Goal: Task Accomplishment & Management: Manage account settings

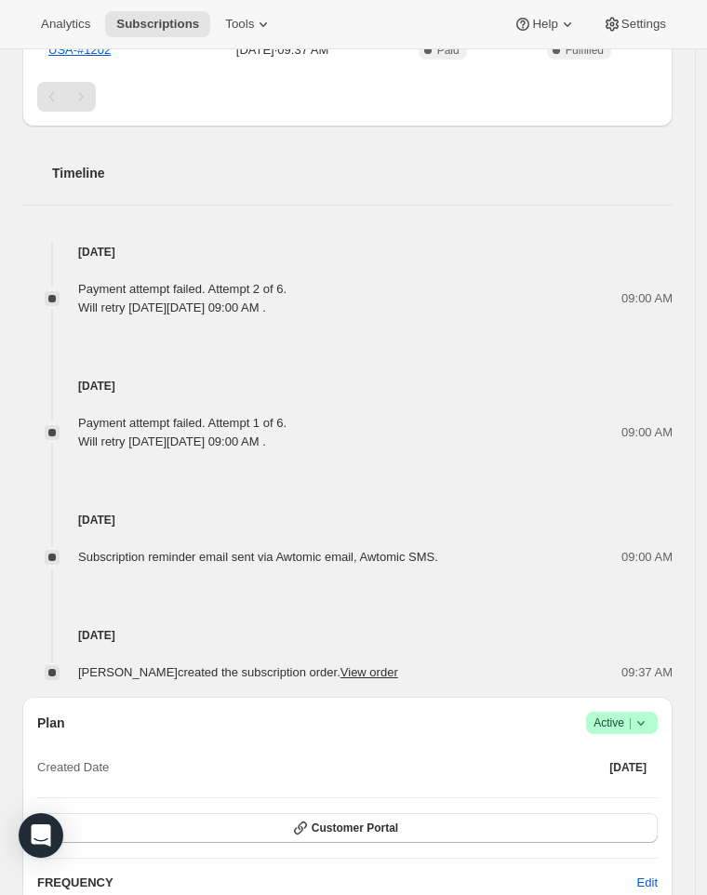
scroll to position [986, 0]
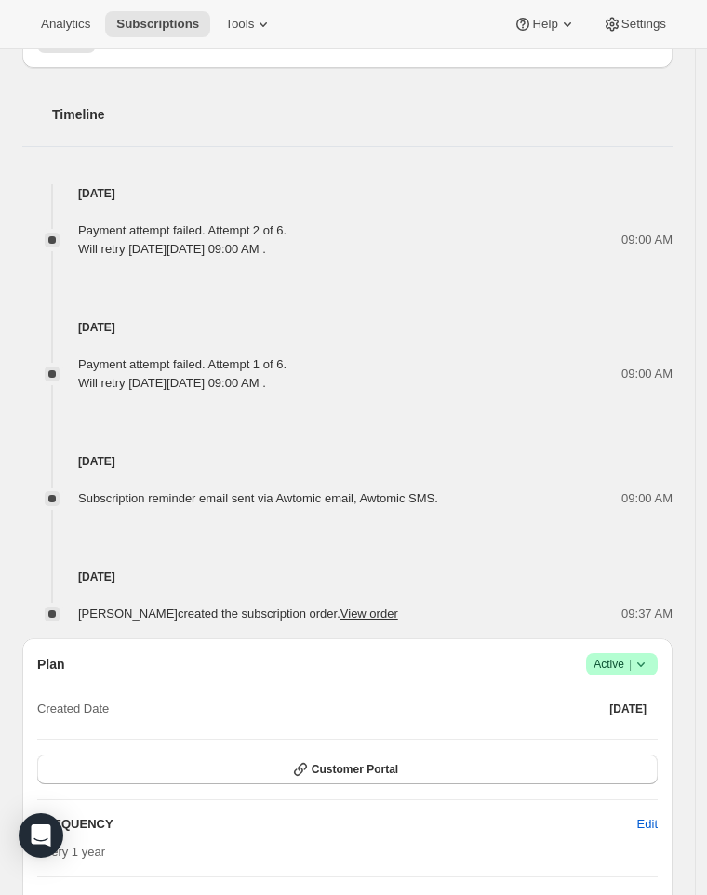
click at [650, 655] on icon at bounding box center [640, 664] width 19 height 19
click at [626, 614] on span "Pause subscription" at bounding box center [626, 620] width 102 height 14
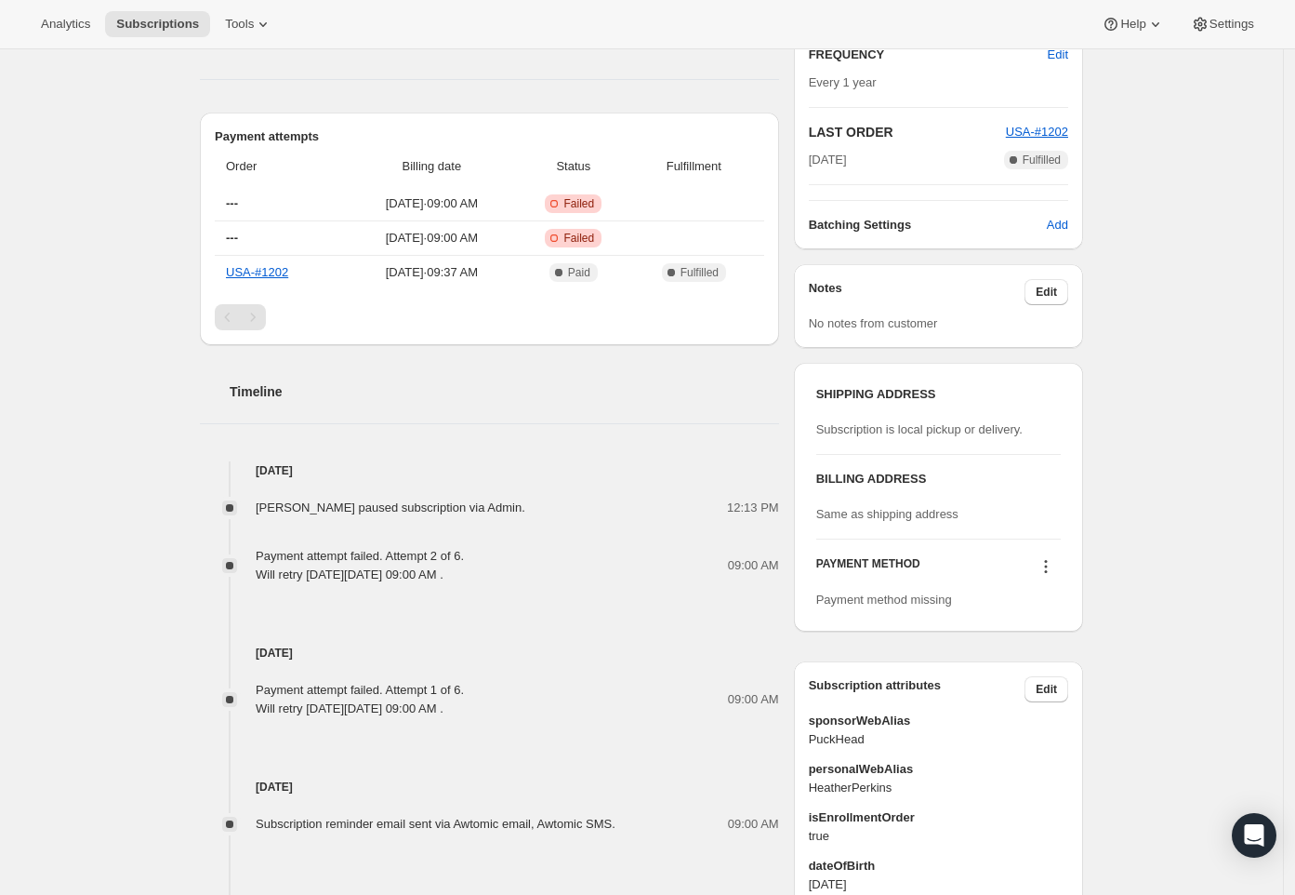
scroll to position [645, 0]
click at [717, 564] on icon at bounding box center [1046, 564] width 19 height 19
click at [717, 633] on span "Add credit card" at bounding box center [1024, 631] width 81 height 14
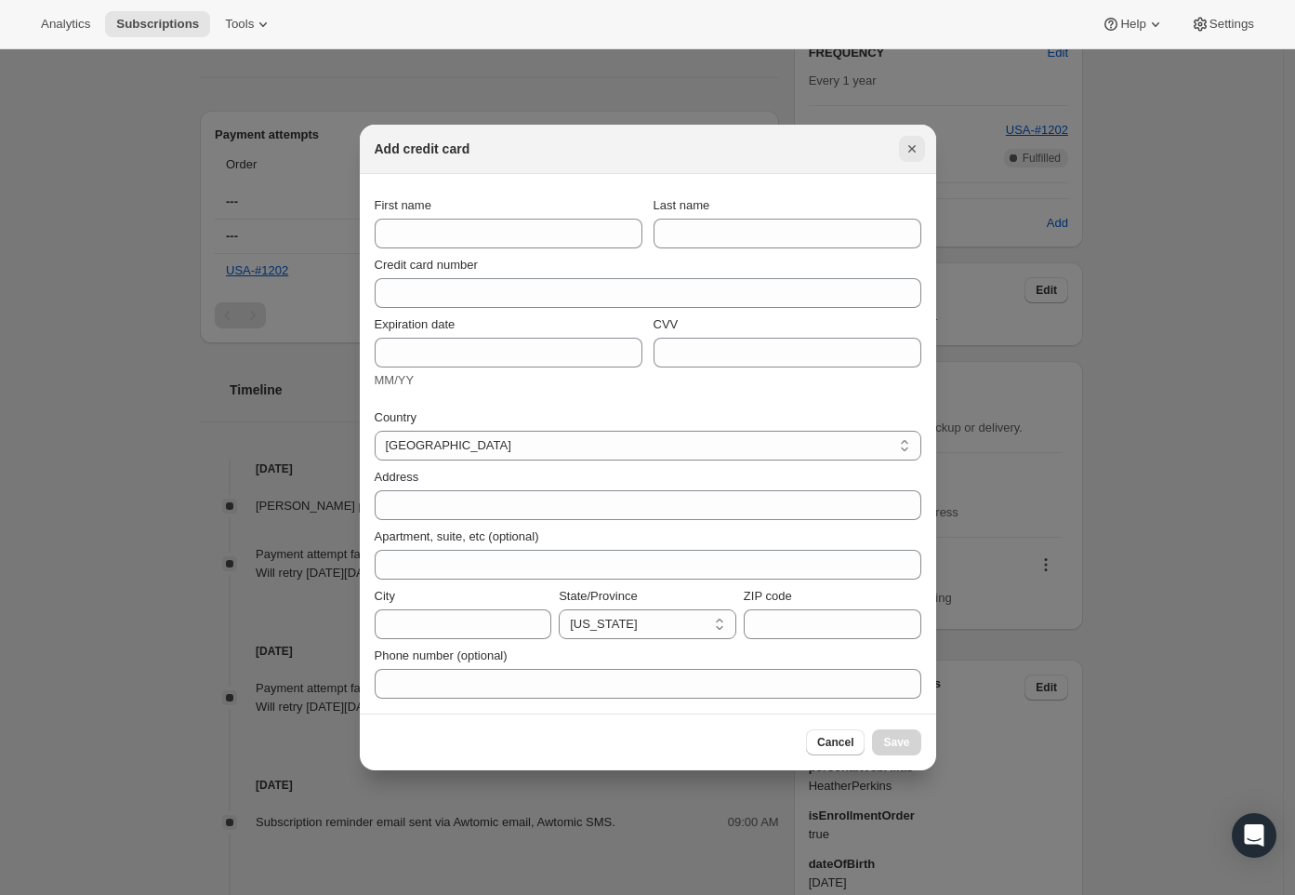
click at [717, 152] on icon "Close" at bounding box center [912, 148] width 19 height 19
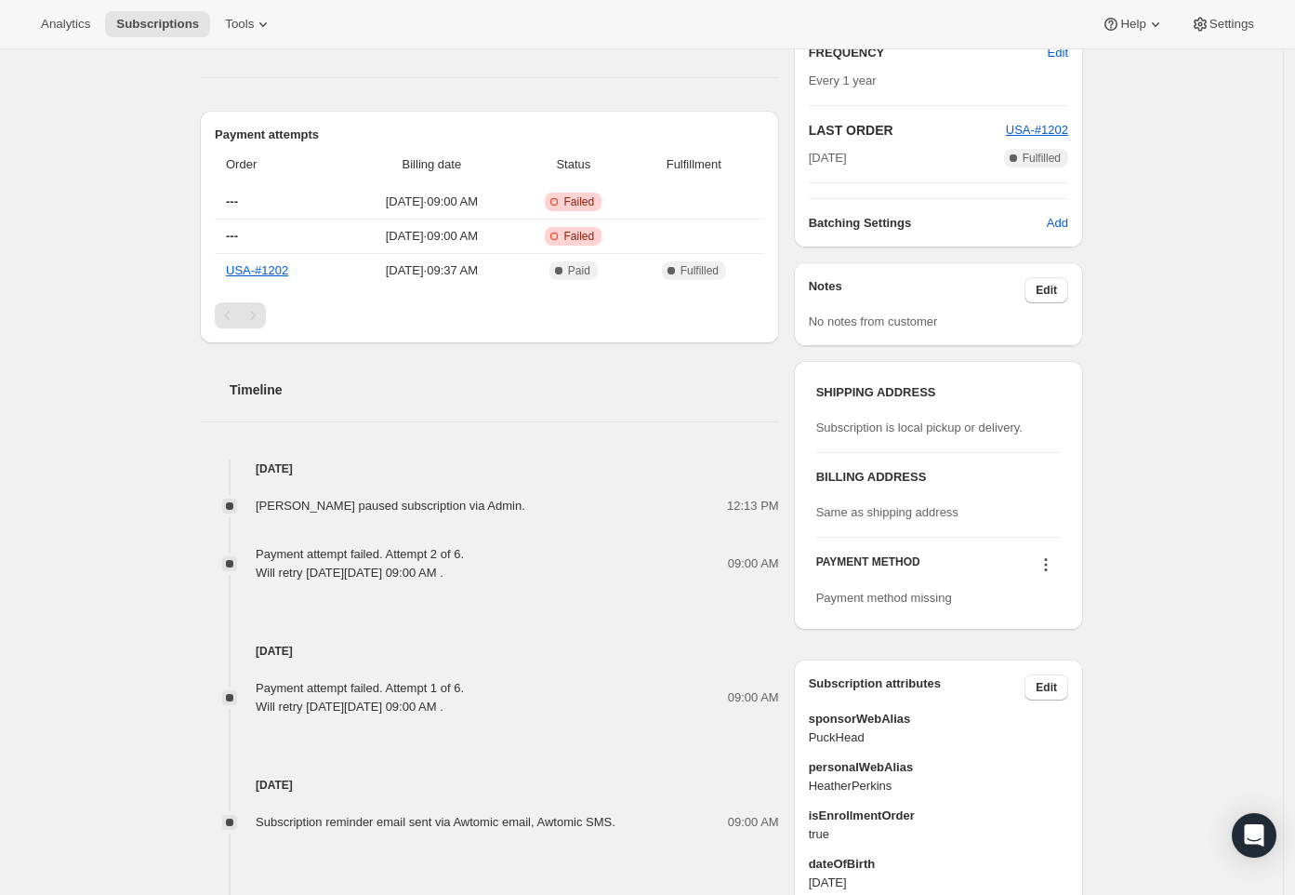
click at [717, 567] on icon at bounding box center [1046, 564] width 19 height 19
click at [717, 601] on span "Select payment method" at bounding box center [1047, 599] width 127 height 14
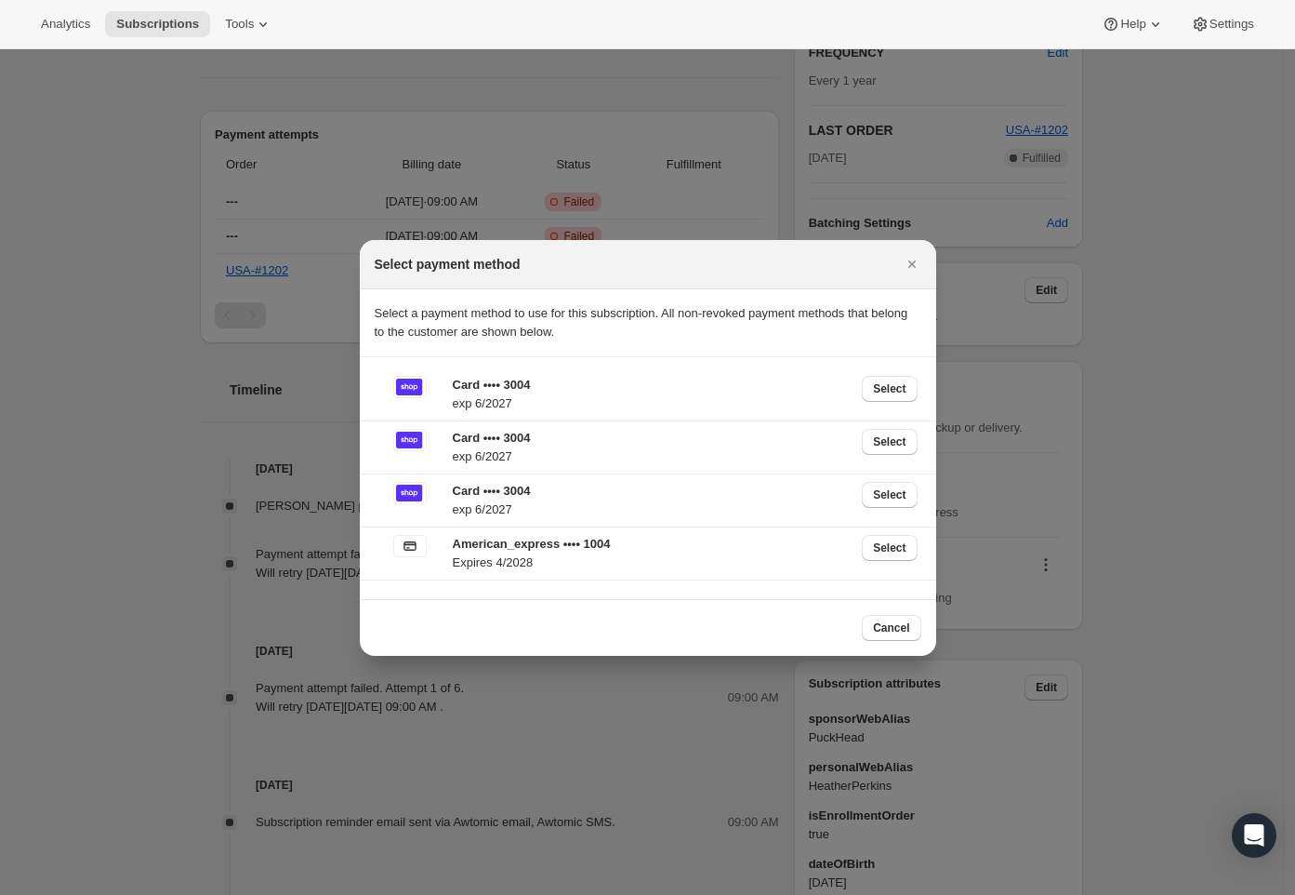
click at [717, 583] on div "American_express •••• 1004 Expires 4/2028 Select" at bounding box center [648, 557] width 547 height 53
click at [717, 256] on icon "Close" at bounding box center [912, 264] width 19 height 19
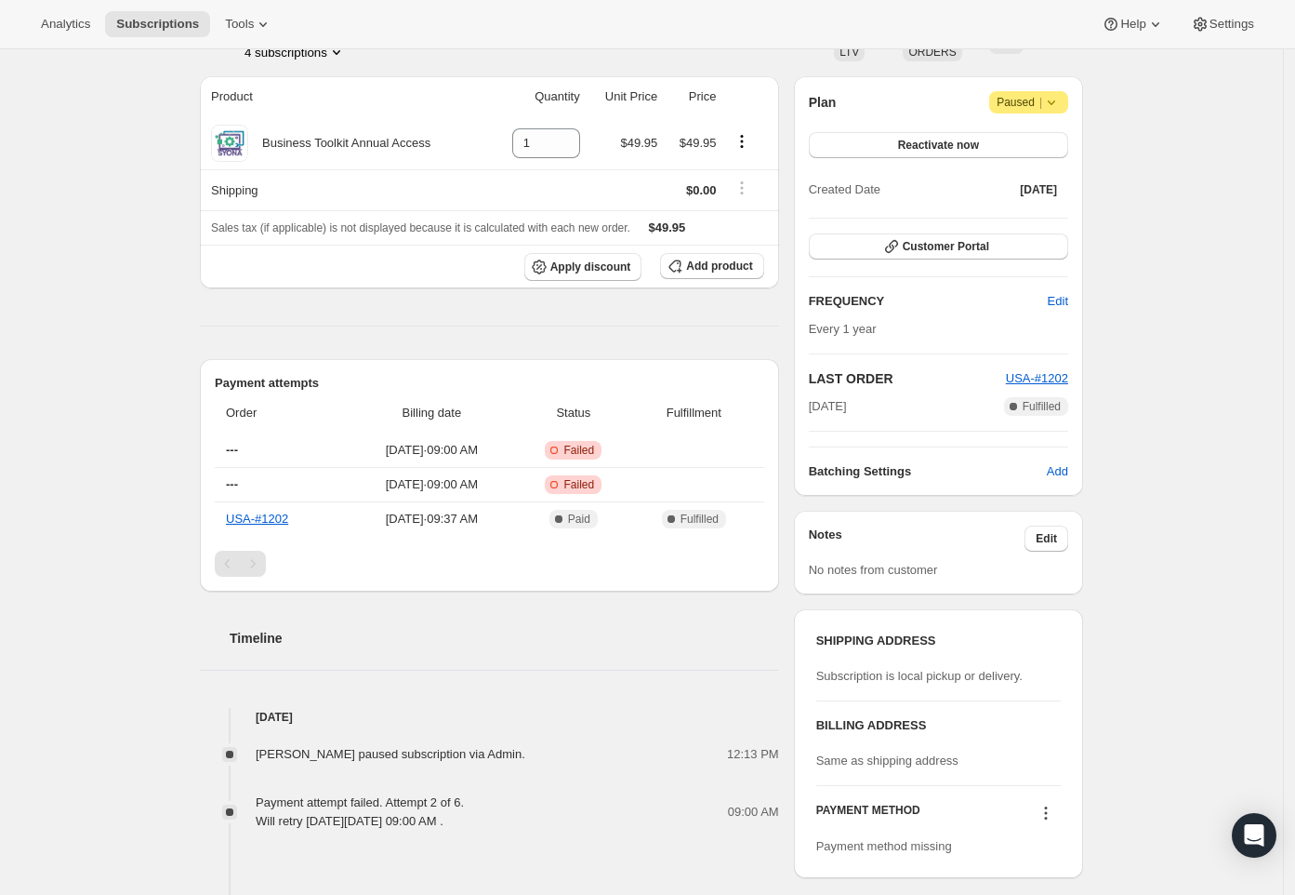
scroll to position [440, 0]
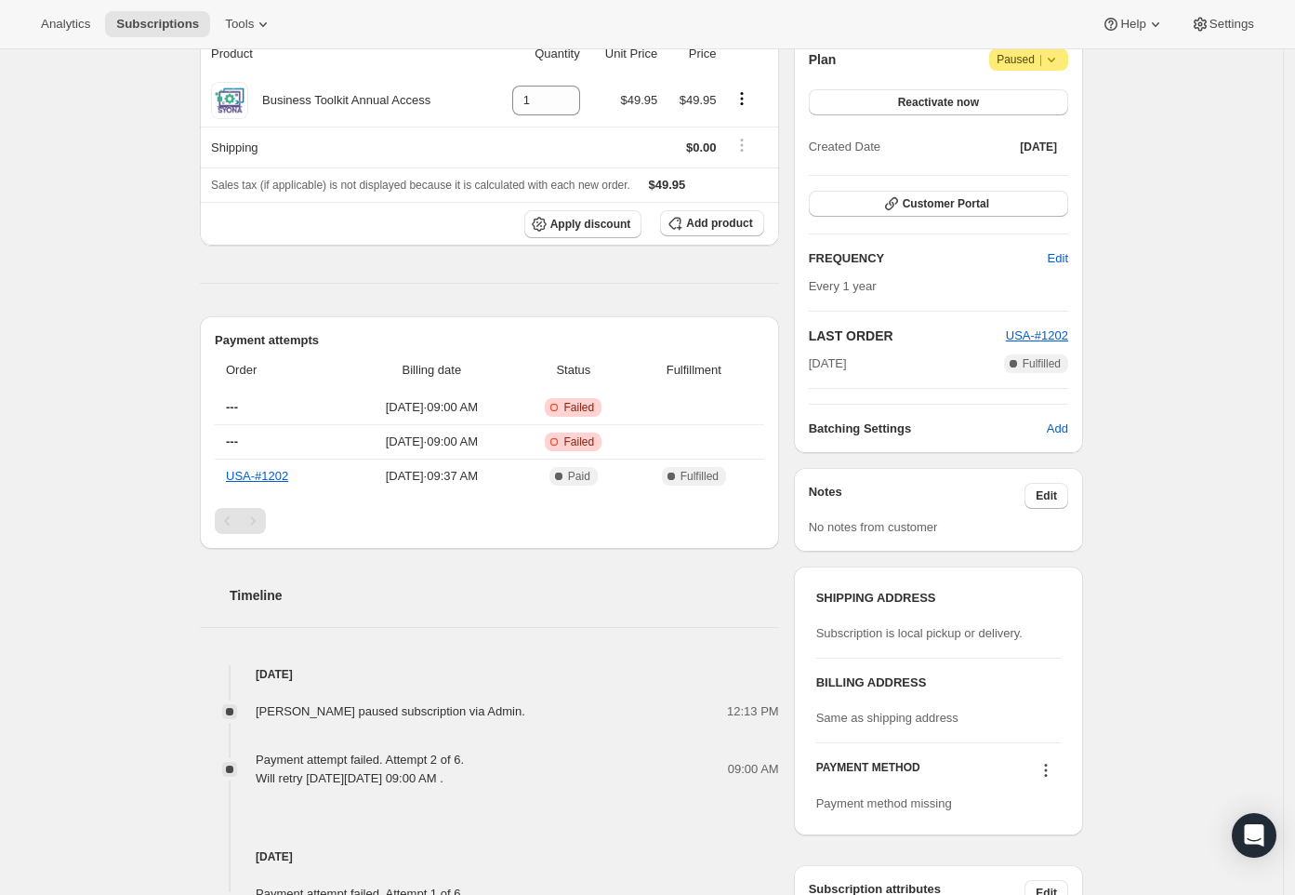
click at [717, 766] on icon at bounding box center [1046, 770] width 19 height 19
click at [717, 803] on span "Select payment method" at bounding box center [1047, 805] width 127 height 14
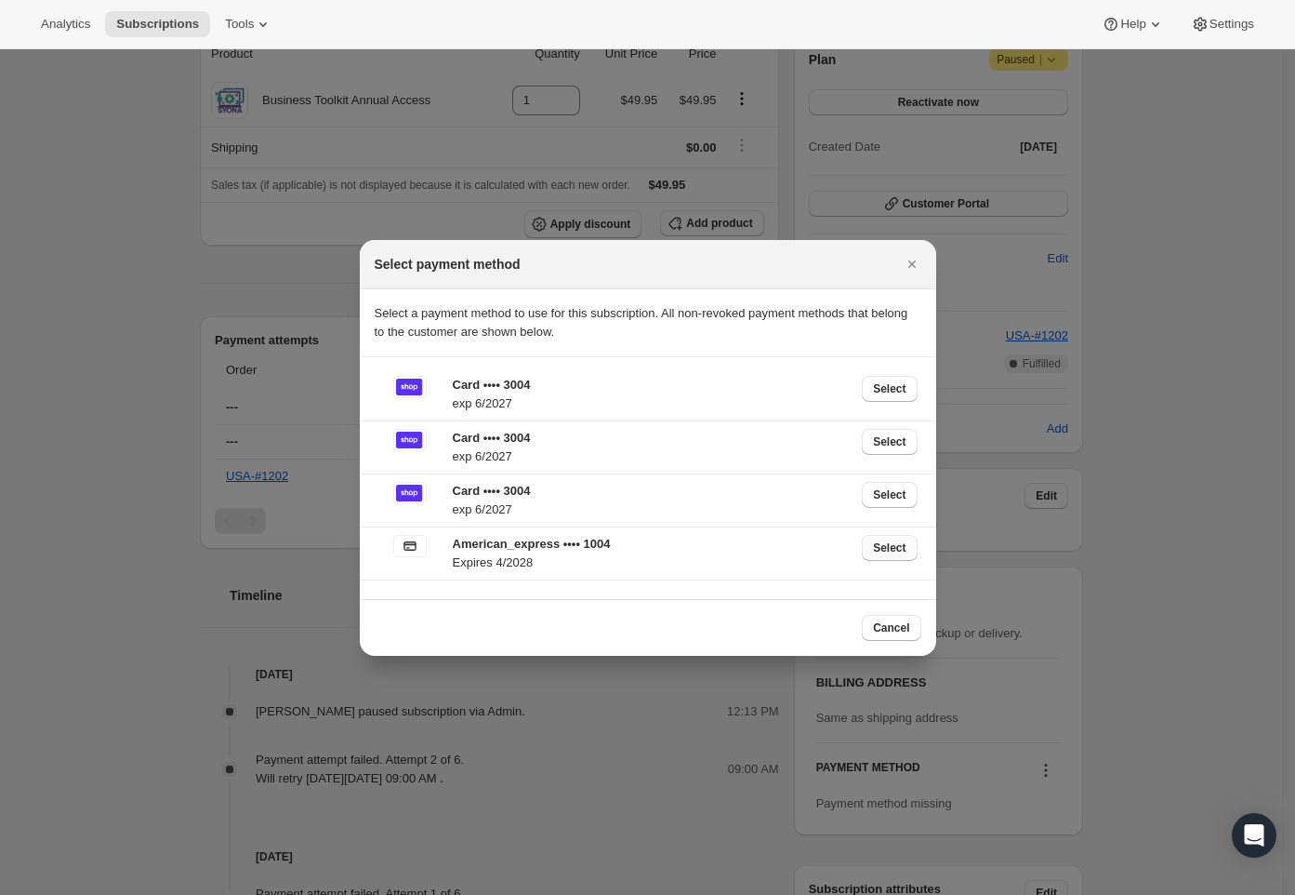
click at [717, 553] on span "Select" at bounding box center [889, 547] width 33 height 15
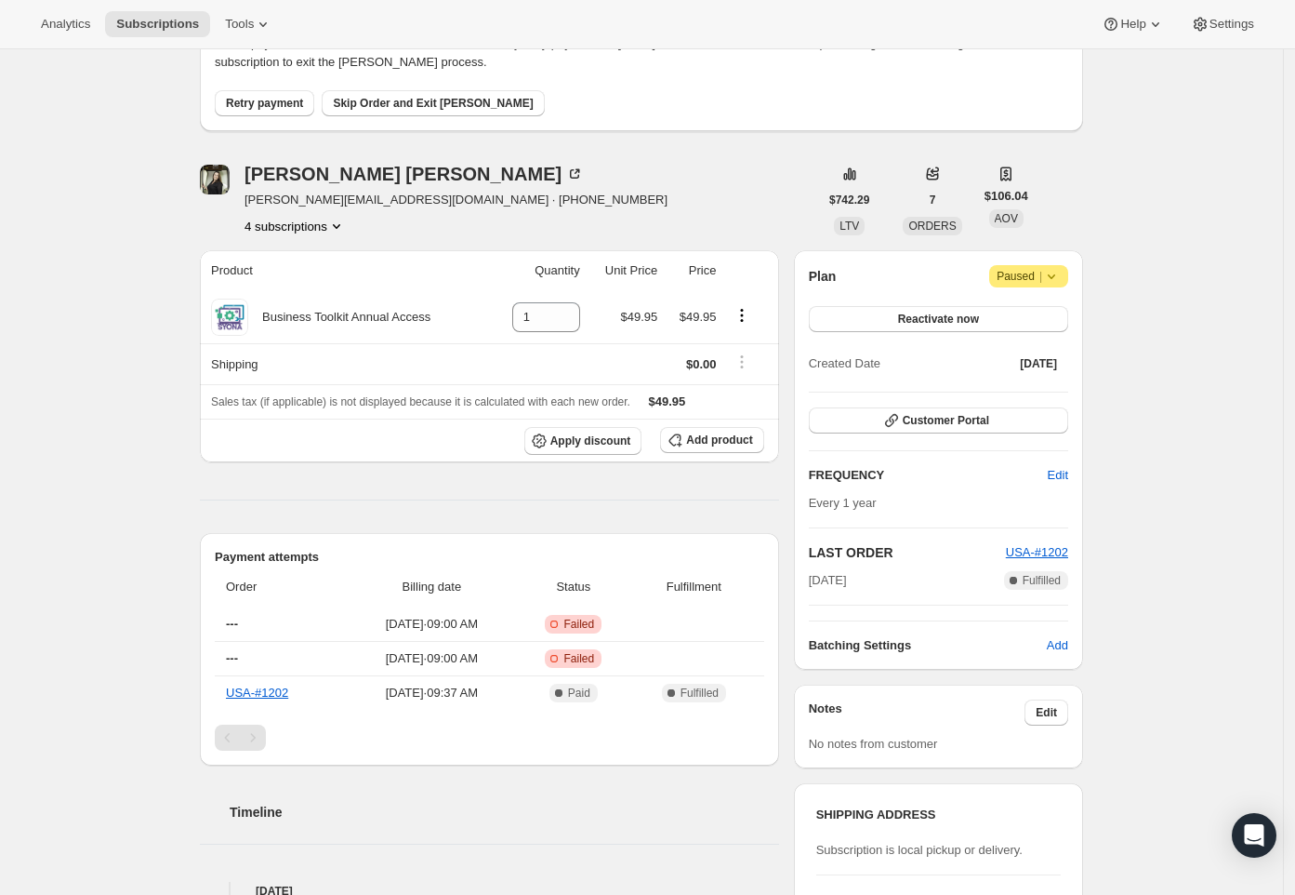
scroll to position [310, 0]
drag, startPoint x: 455, startPoint y: 316, endPoint x: 268, endPoint y: 315, distance: 186.9
click at [268, 315] on div "Business Toolkit Annual Access" at bounding box center [347, 316] width 272 height 37
copy div "Business Toolkit Annual Access"
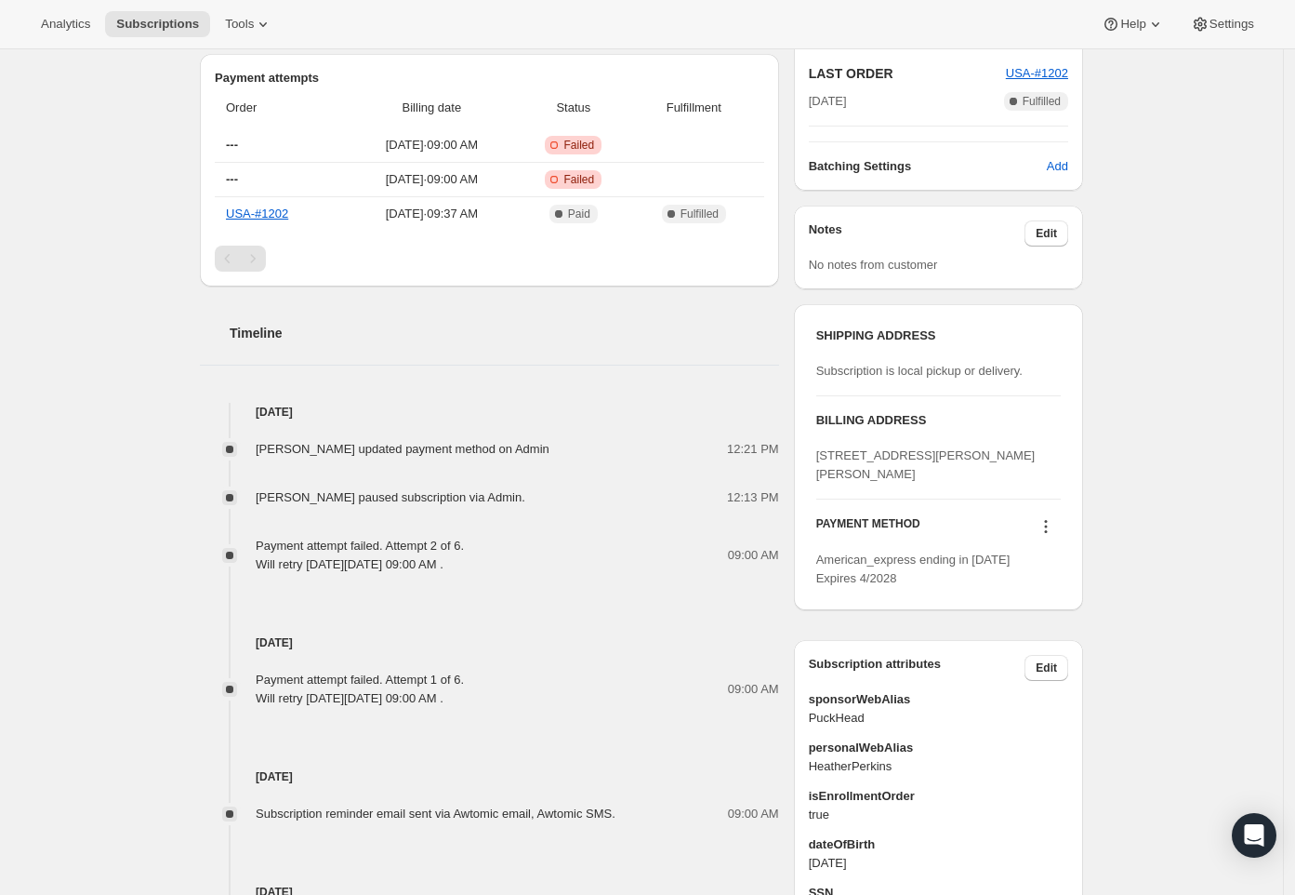
scroll to position [790, 0]
